Goal: Navigation & Orientation: Find specific page/section

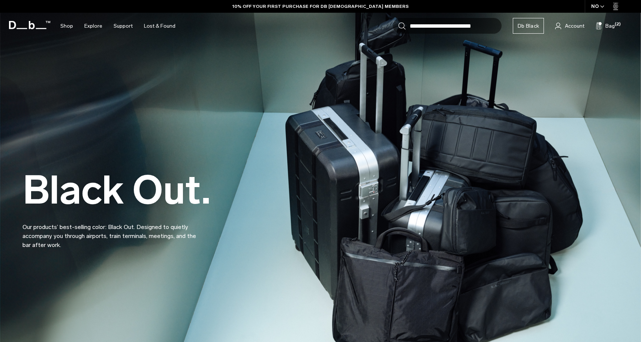
click at [514, 248] on div "Black Out. Our products’ best-selling color: Black Out. Designed to quietly acc…" at bounding box center [320, 192] width 596 height 162
